Goal: Transaction & Acquisition: Purchase product/service

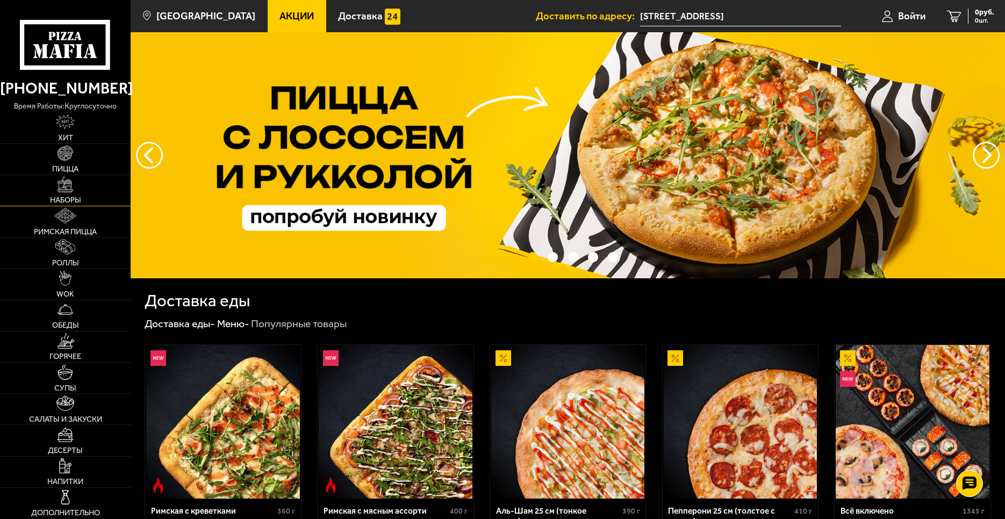
click at [97, 200] on link "Наборы" at bounding box center [65, 190] width 131 height 31
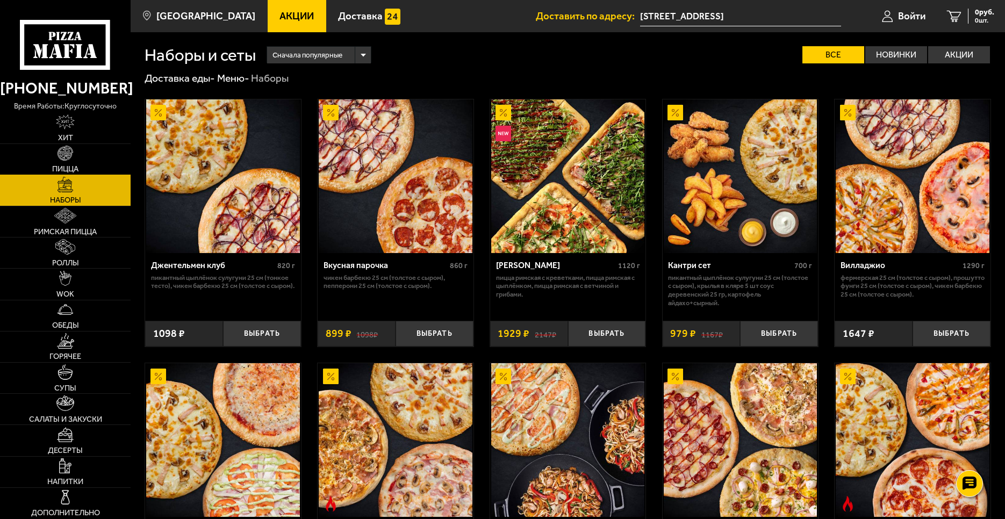
click at [82, 159] on link "Пицца" at bounding box center [65, 159] width 131 height 31
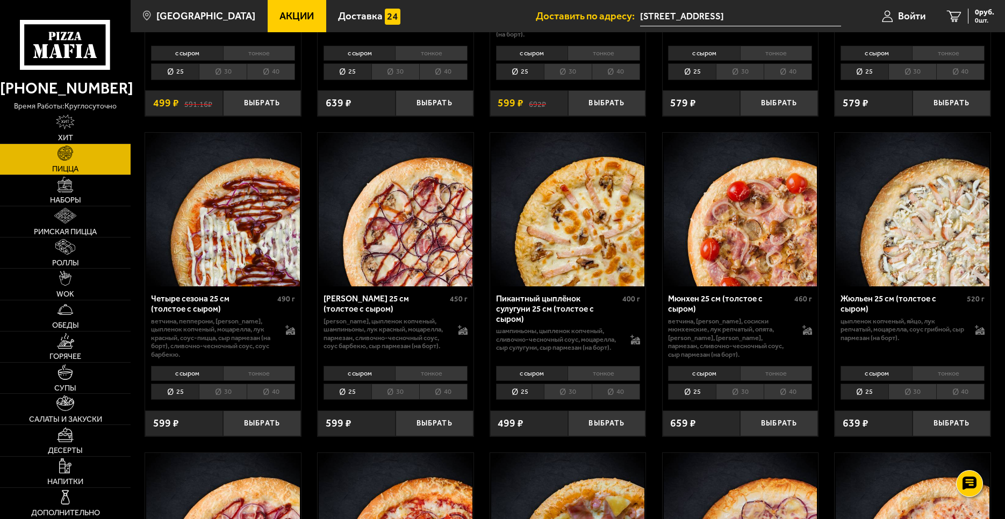
scroll to position [1612, 0]
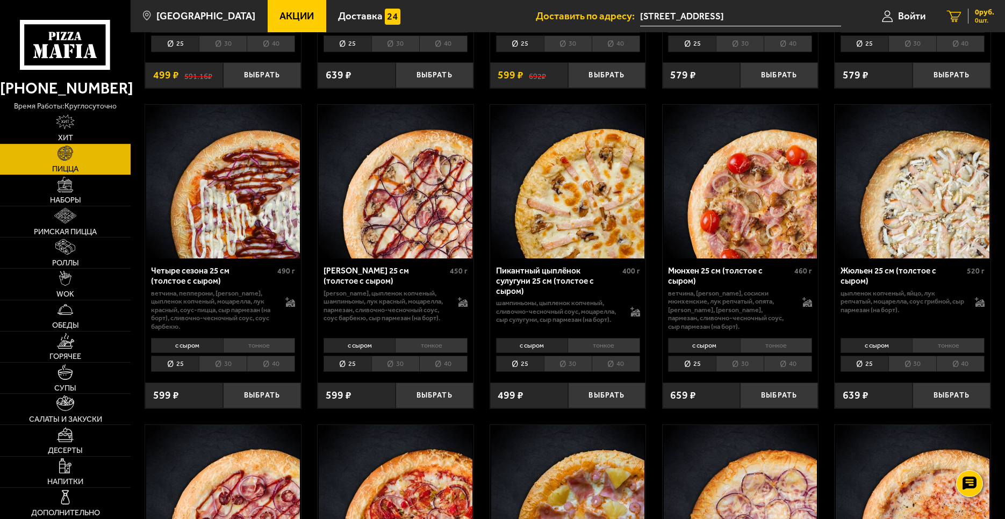
click at [955, 18] on icon at bounding box center [954, 16] width 15 height 12
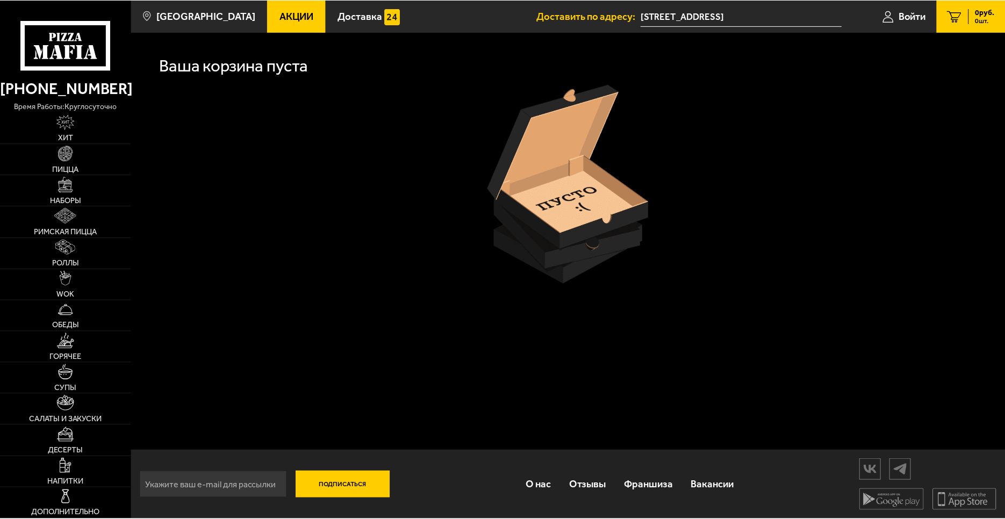
scroll to position [1612, 0]
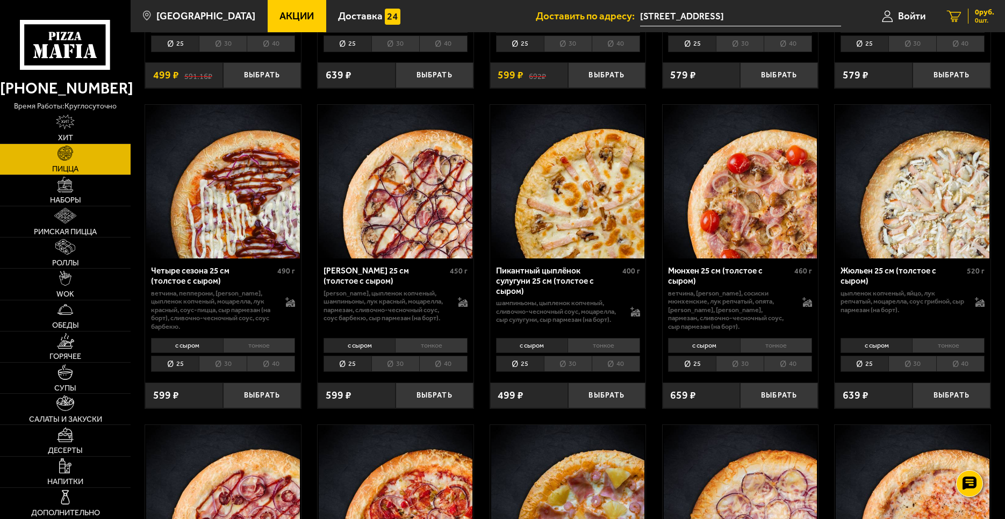
click at [964, 11] on link "0 руб. 0 шт." at bounding box center [970, 16] width 69 height 32
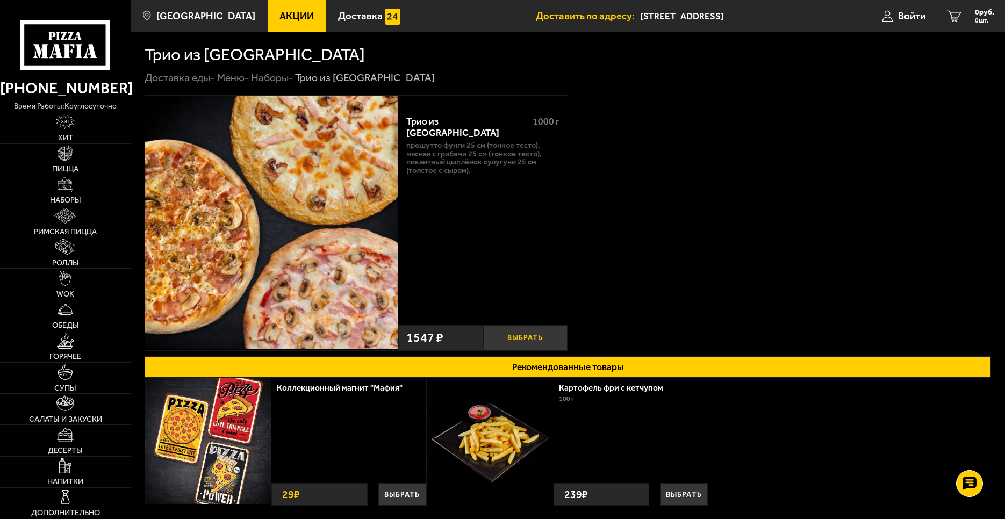
click at [522, 335] on button "Выбрать" at bounding box center [525, 338] width 84 height 26
click at [432, 141] on p "Прошутто Фунги 25 см (тонкое тесто), Мясная с грибами 25 см (тонкое тесто), Пик…" at bounding box center [482, 157] width 153 height 33
click at [453, 150] on p "Прошутто Фунги 25 см (тонкое тесто), Мясная с грибами 25 см (тонкое тесто), Пик…" at bounding box center [482, 157] width 153 height 33
click at [479, 270] on div "Трио из Рио 1000 г Прошутто Фунги 25 см (тонкое тесто), Мясная с грибами 25 см …" at bounding box center [482, 212] width 169 height 213
drag, startPoint x: 371, startPoint y: 109, endPoint x: 400, endPoint y: 106, distance: 29.7
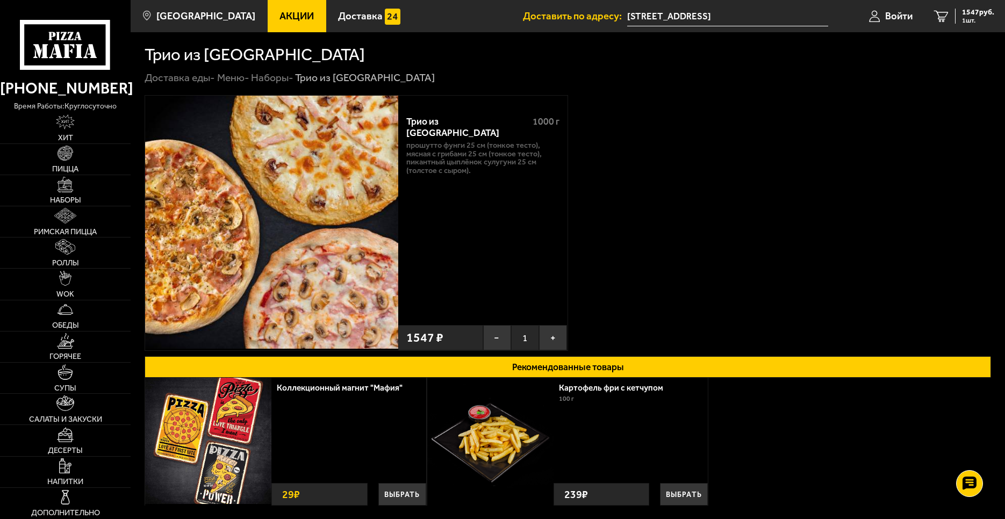
click at [372, 109] on img at bounding box center [271, 222] width 253 height 253
click at [428, 105] on div "Трио из Рио 1000 г Прошутто Фунги 25 см (тонкое тесто), Мясная с грибами 25 см …" at bounding box center [482, 223] width 169 height 255
click at [243, 76] on link "Меню -" at bounding box center [233, 77] width 32 height 12
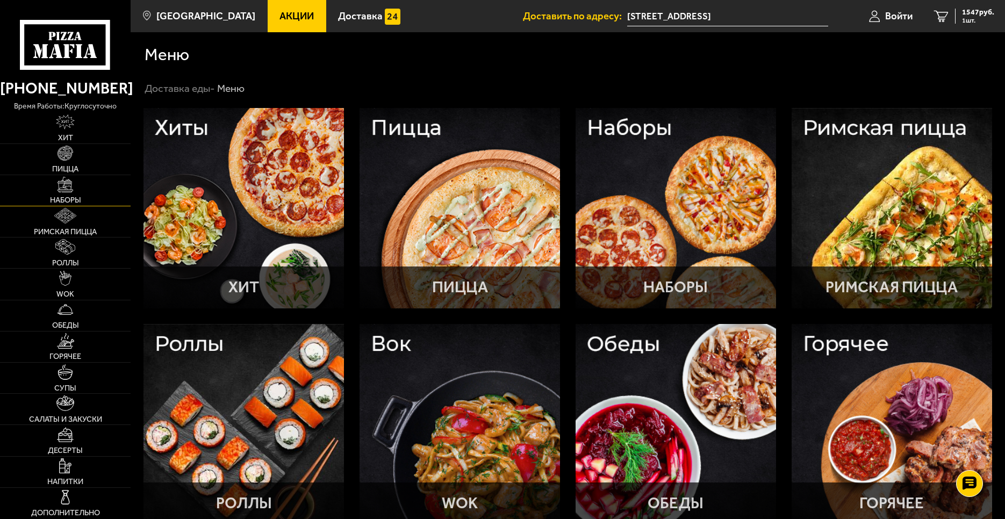
click at [70, 182] on img at bounding box center [66, 185] width 16 height 16
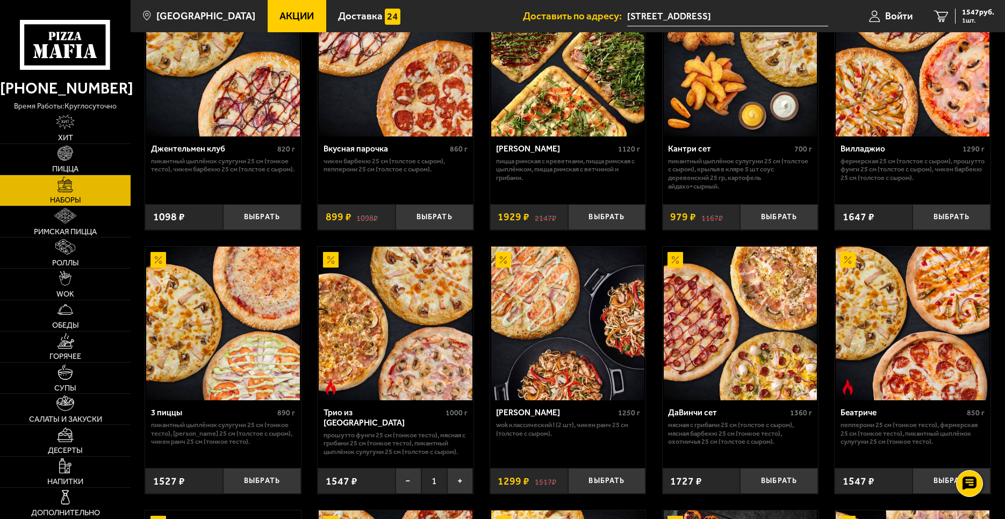
scroll to position [161, 0]
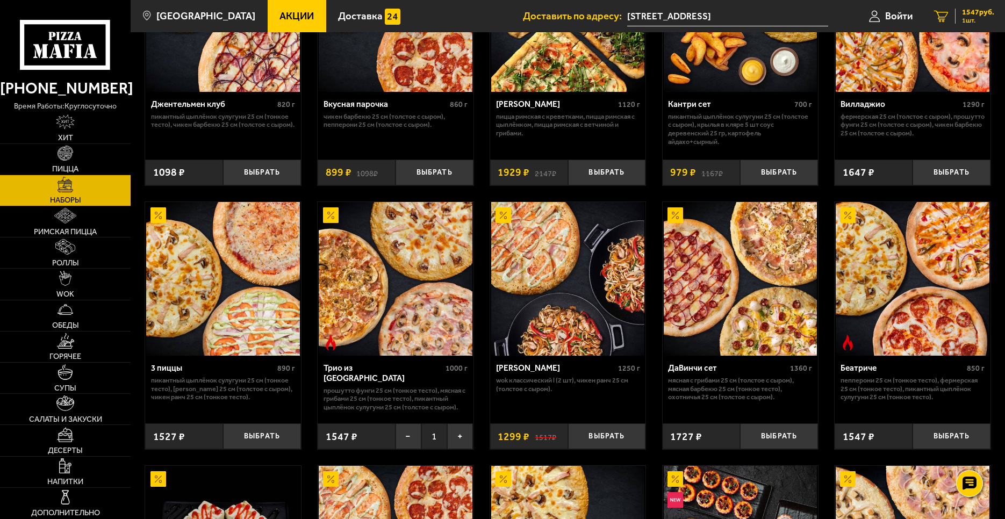
click at [972, 10] on span "1547 руб." at bounding box center [978, 13] width 32 height 8
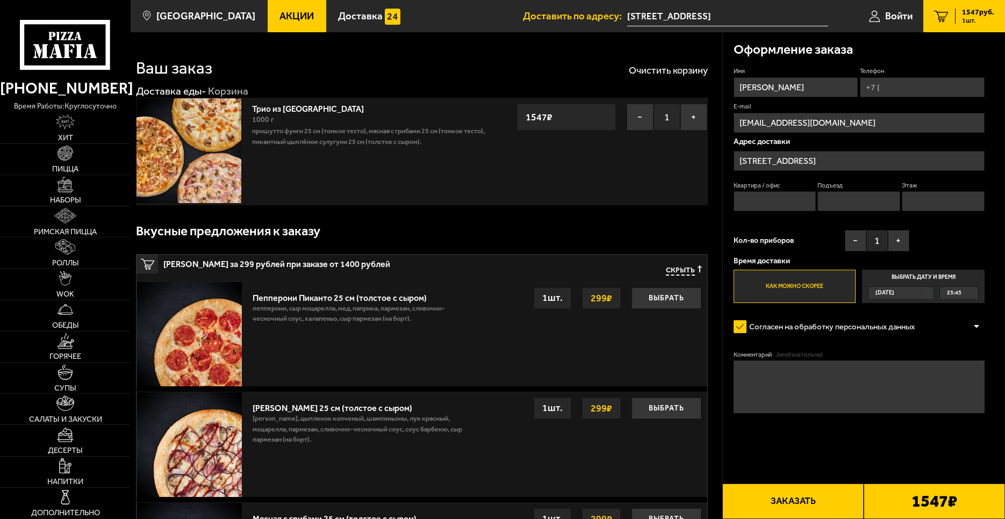
click at [899, 88] on input "Телефон" at bounding box center [922, 87] width 125 height 20
type input "+7 (952) 381-59-32"
click at [754, 192] on input "Квартира / офис" at bounding box center [775, 201] width 83 height 20
type input "51"
click at [836, 201] on input "Подъезд" at bounding box center [858, 201] width 83 height 20
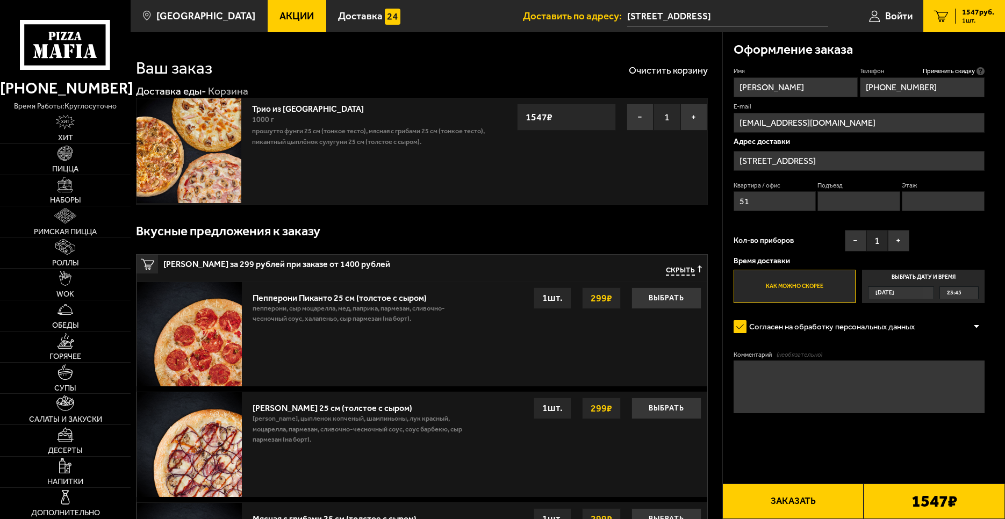
type input "3"
click at [913, 200] on input "Этаж" at bounding box center [943, 201] width 83 height 20
type input "4"
click at [837, 501] on button "Заказать" at bounding box center [792, 501] width 141 height 35
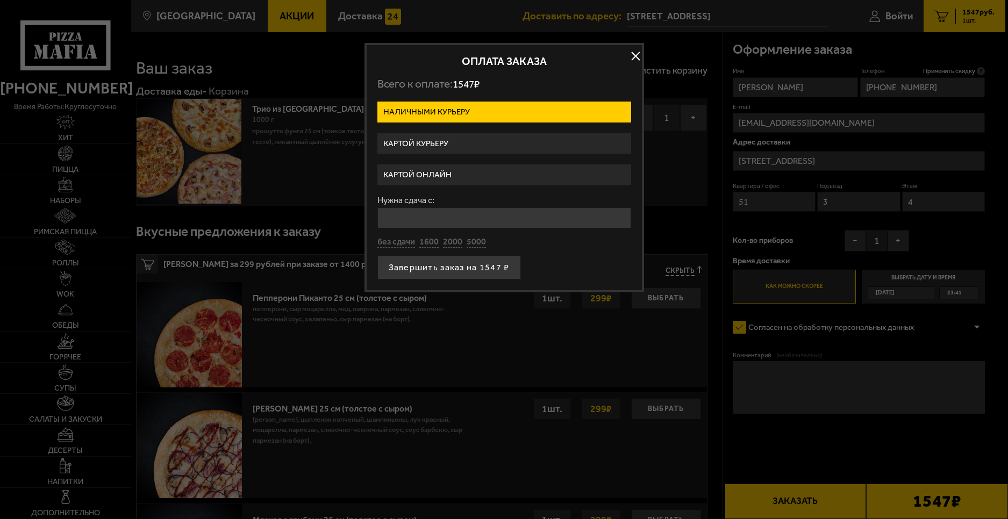
click at [463, 147] on label "Картой курьеру" at bounding box center [504, 143] width 254 height 21
click at [0, 0] on input "Картой курьеру" at bounding box center [0, 0] width 0 height 0
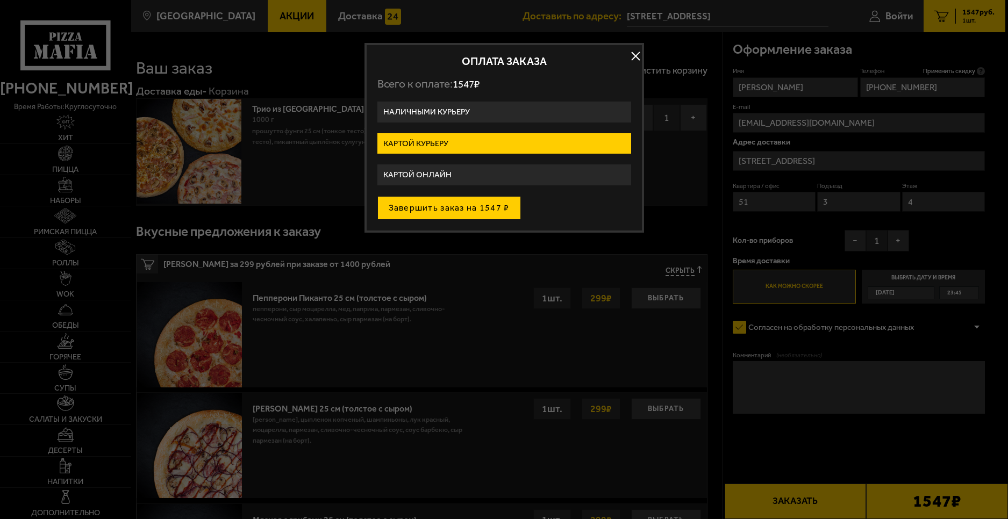
click at [453, 203] on button "Завершить заказ на 1547 ₽" at bounding box center [449, 208] width 144 height 24
